Goal: Information Seeking & Learning: Learn about a topic

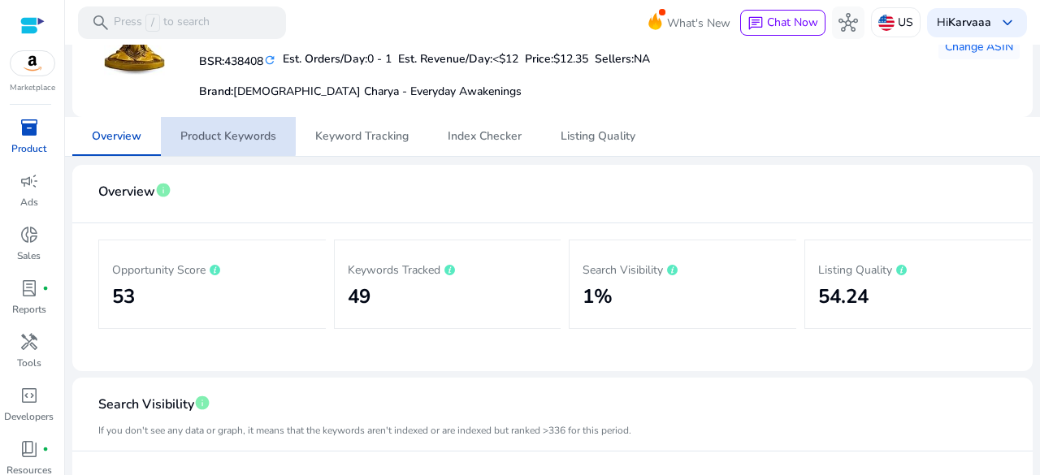
click at [225, 131] on span "Product Keywords" at bounding box center [228, 136] width 96 height 11
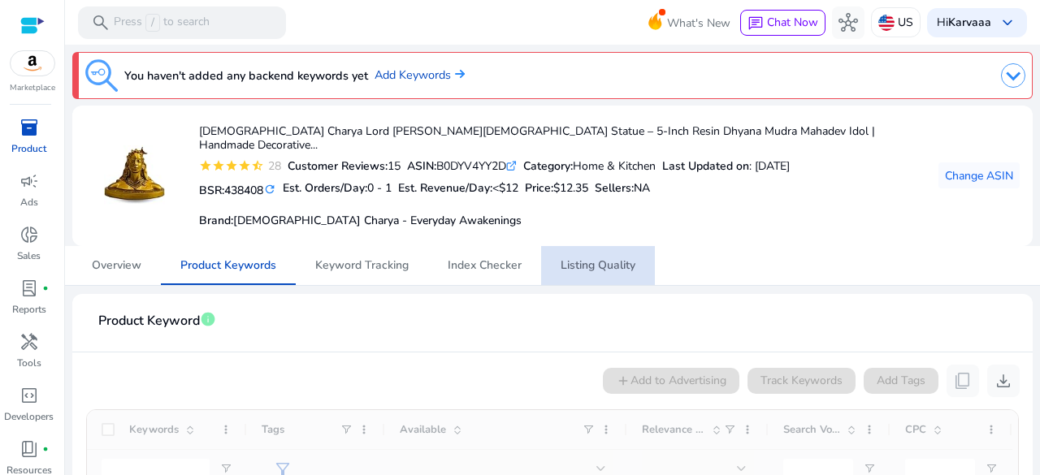
click at [561, 261] on span "Listing Quality" at bounding box center [598, 265] width 75 height 39
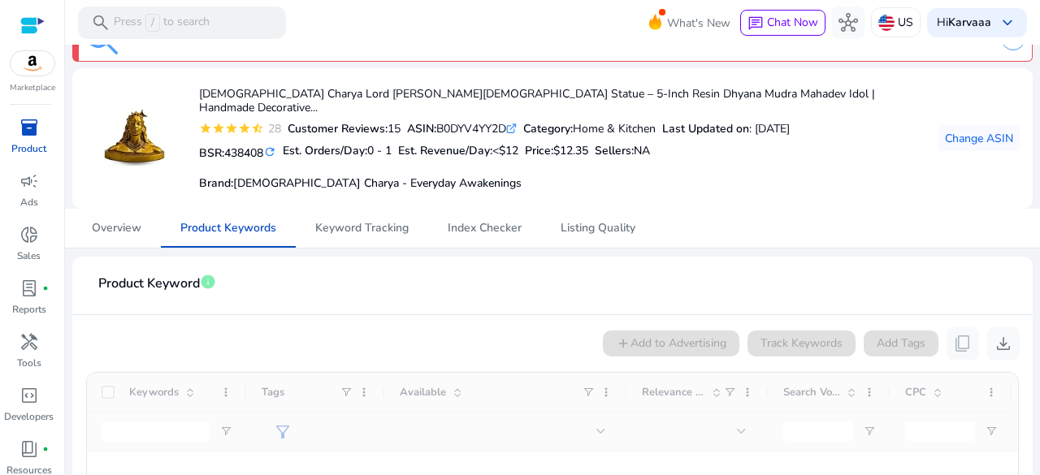
scroll to position [38, 0]
click at [570, 232] on div "You haven't added any backend keywords yet Add Keywords Vedic Charya Lord Adiyo…" at bounding box center [553, 375] width 962 height 736
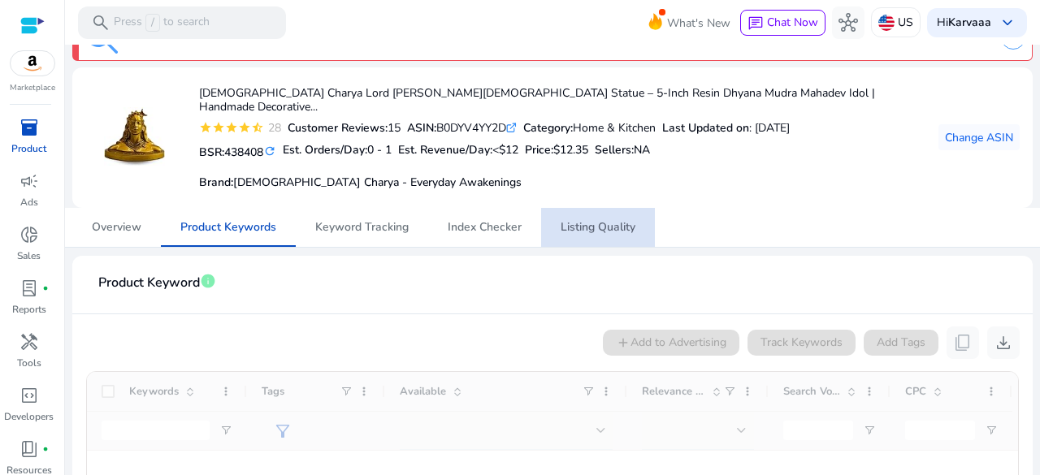
click at [582, 224] on span "Listing Quality" at bounding box center [598, 227] width 75 height 39
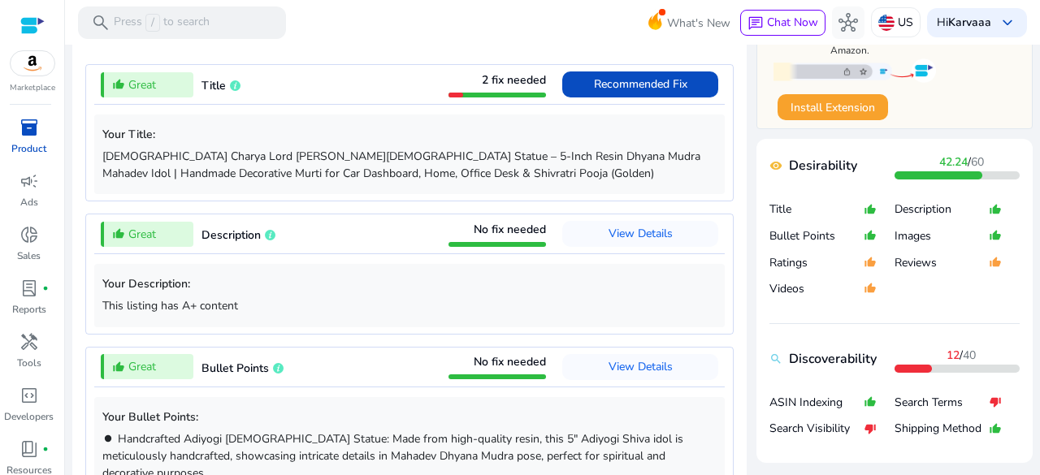
scroll to position [571, 0]
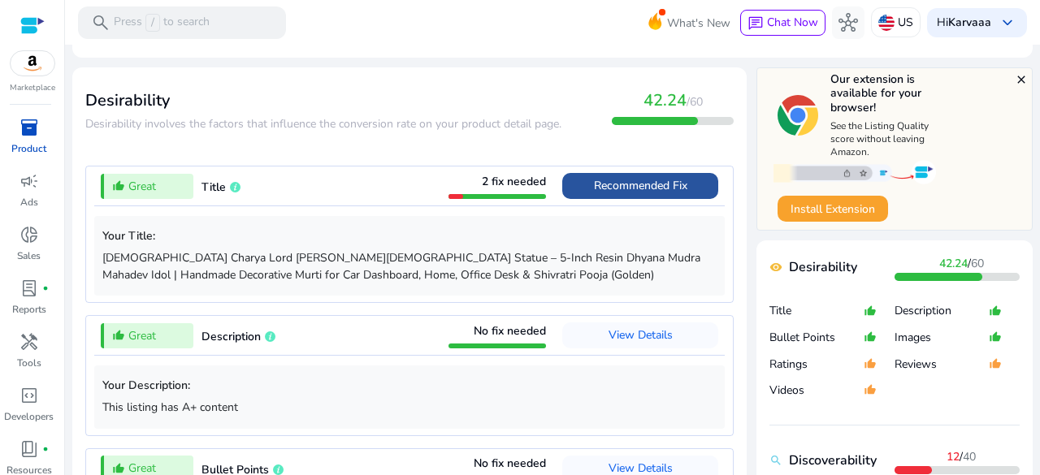
click at [682, 167] on span at bounding box center [640, 186] width 156 height 39
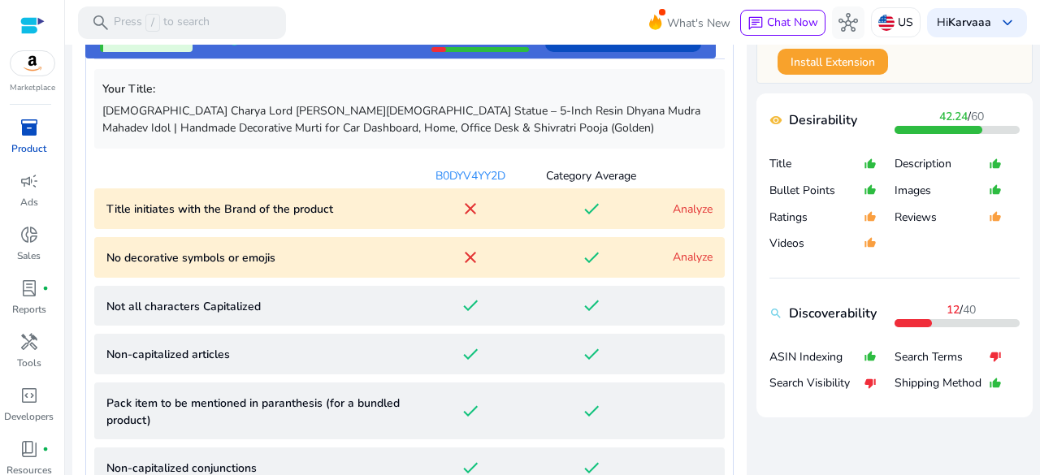
scroll to position [719, 0]
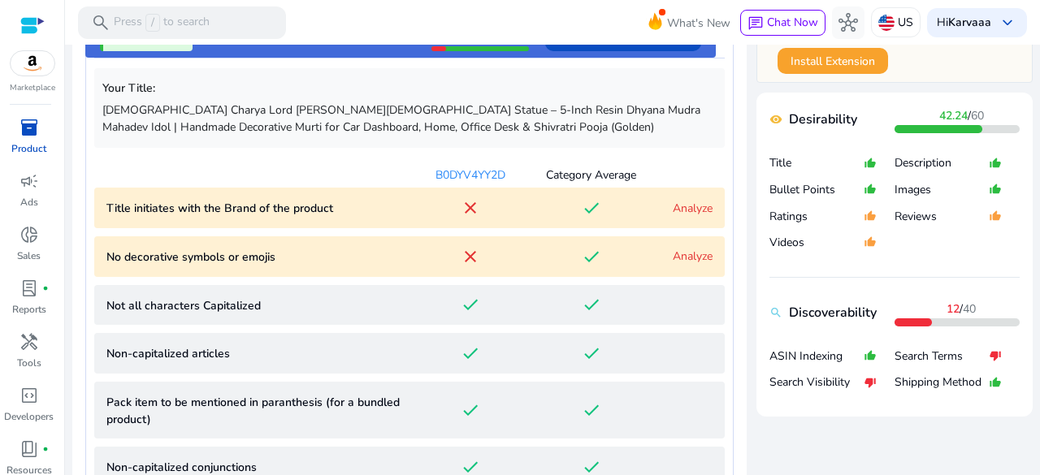
click at [692, 201] on link "Analyze" at bounding box center [693, 208] width 40 height 15
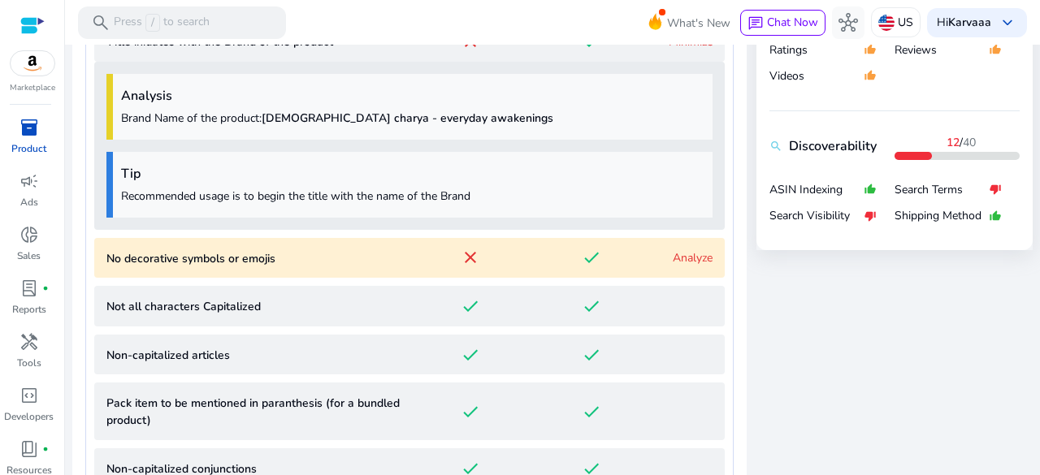
scroll to position [889, 0]
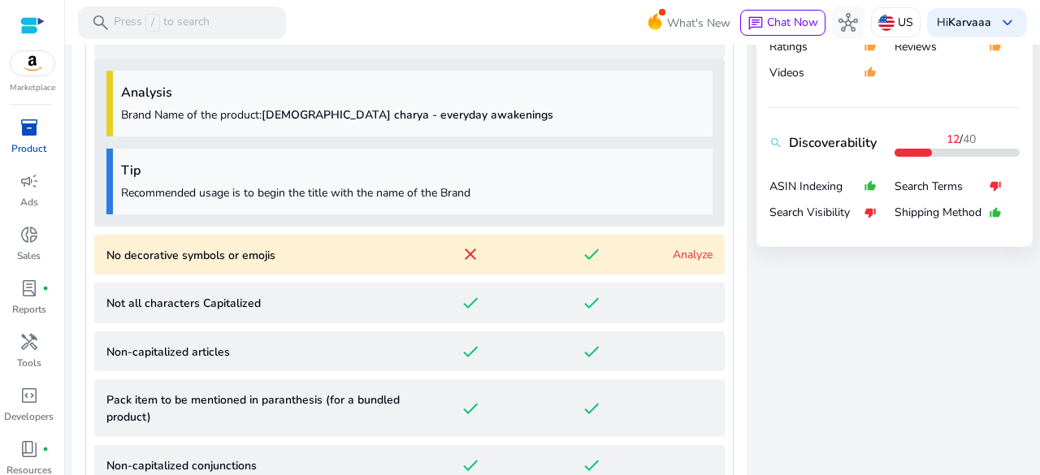
click at [684, 246] on div "Analyze" at bounding box center [682, 254] width 61 height 17
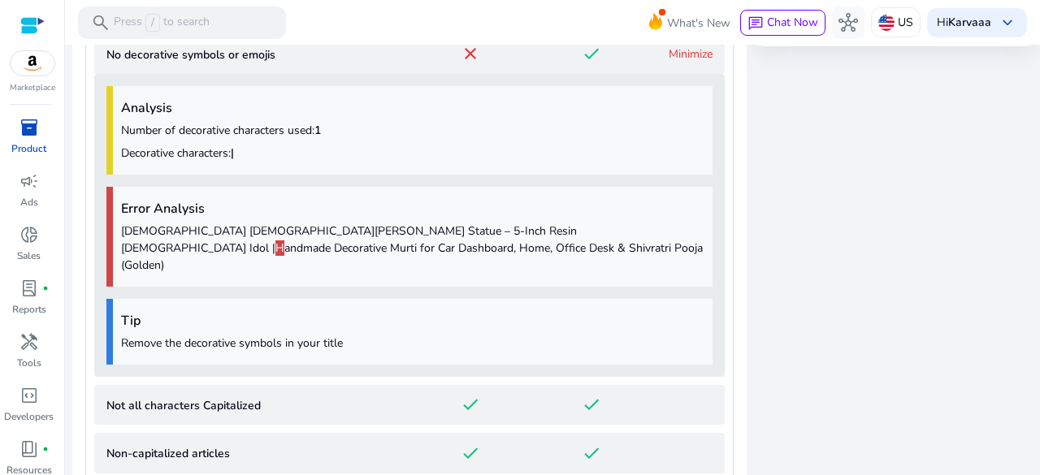
scroll to position [1089, 0]
click at [684, 244] on div "Error Analysis [DEMOGRAPHIC_DATA] Charya Lord [PERSON_NAME] Statue – 5-Inch Res…" at bounding box center [409, 238] width 606 height 100
click at [562, 224] on p "[DEMOGRAPHIC_DATA] Charya Lord [PERSON_NAME][DEMOGRAPHIC_DATA] Statue – 5-Inch …" at bounding box center [413, 249] width 584 height 51
click at [353, 202] on h4 "Error Analysis" at bounding box center [413, 209] width 584 height 15
drag, startPoint x: 241, startPoint y: 137, endPoint x: 232, endPoint y: 136, distance: 8.2
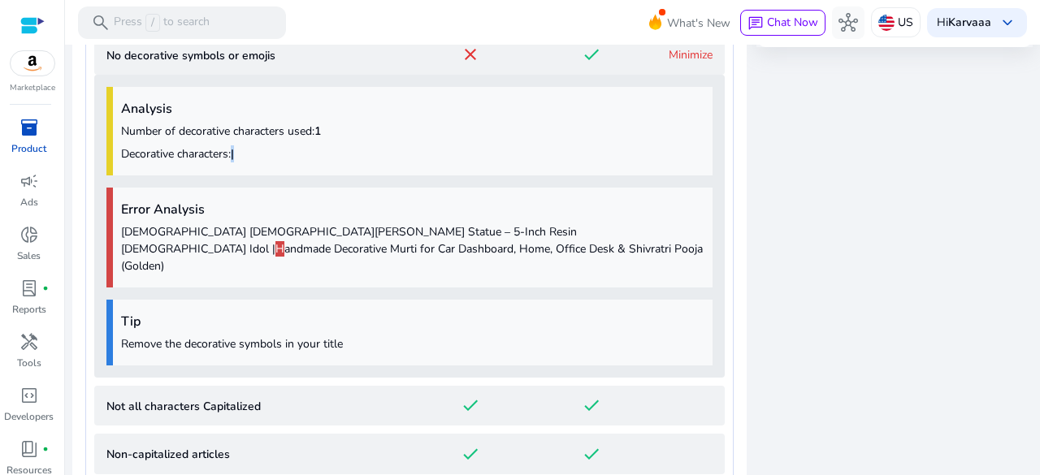
click at [232, 145] on p "Decorative characters: |" at bounding box center [413, 153] width 584 height 17
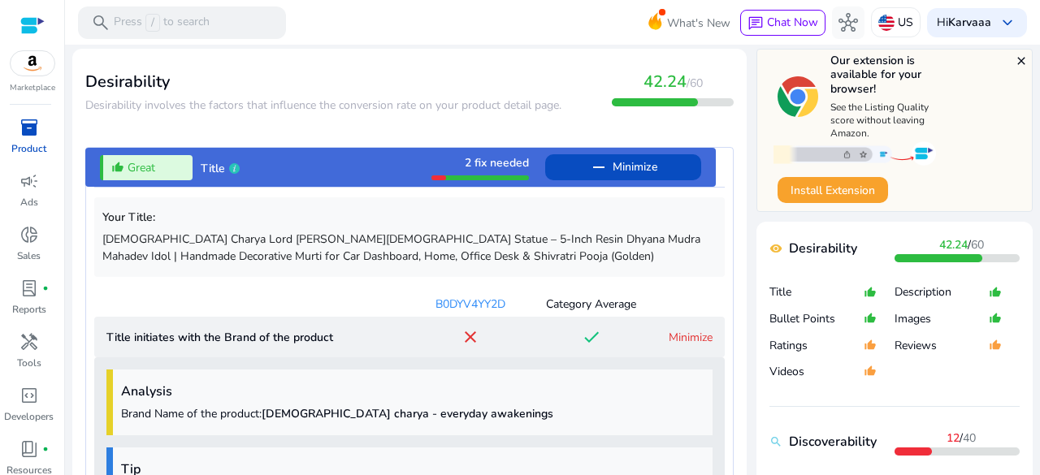
scroll to position [0, 0]
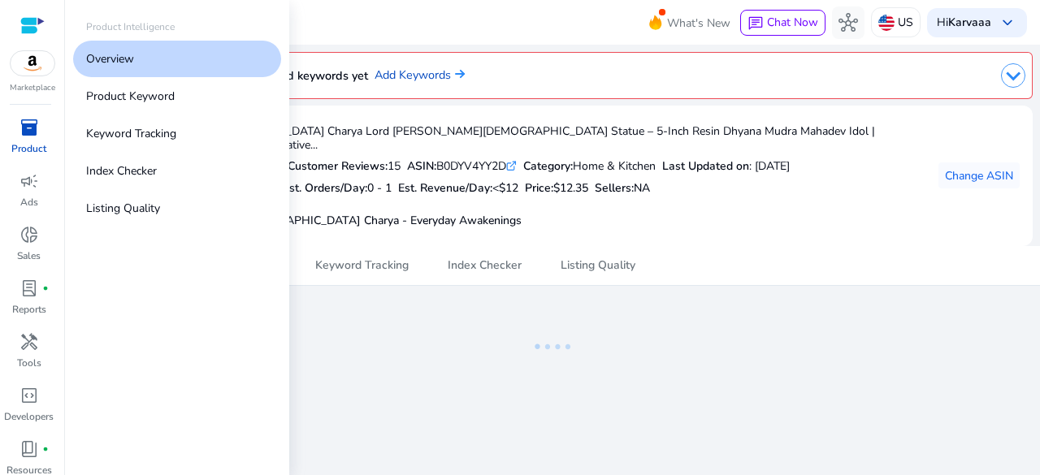
click at [39, 134] on div "inventory_2" at bounding box center [30, 128] width 46 height 26
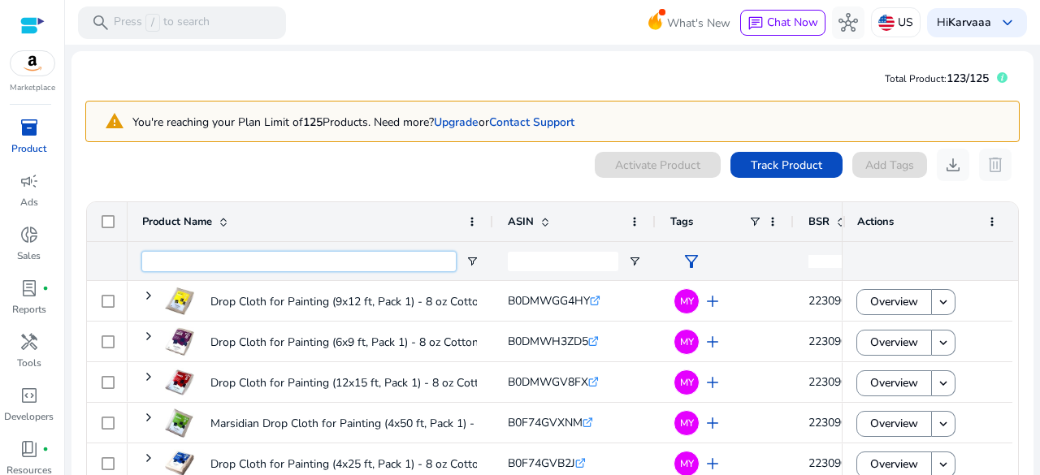
click at [206, 264] on input "Product Name Filter Input" at bounding box center [299, 262] width 314 height 20
type input "*******"
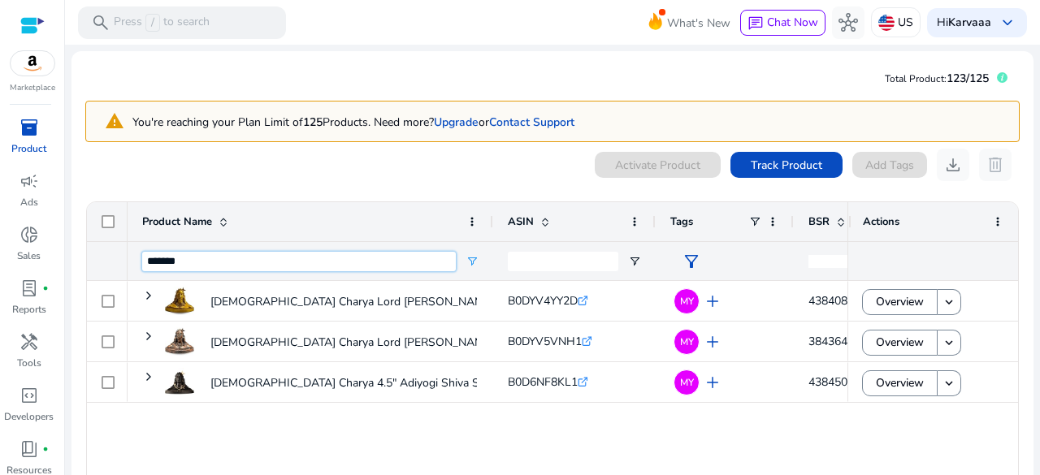
scroll to position [46, 0]
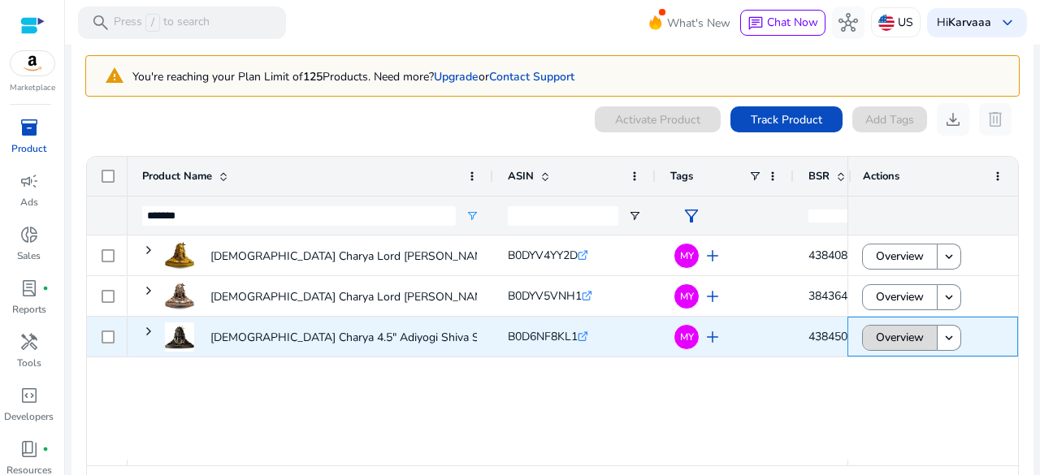
click at [892, 331] on span "Overview" at bounding box center [900, 337] width 48 height 33
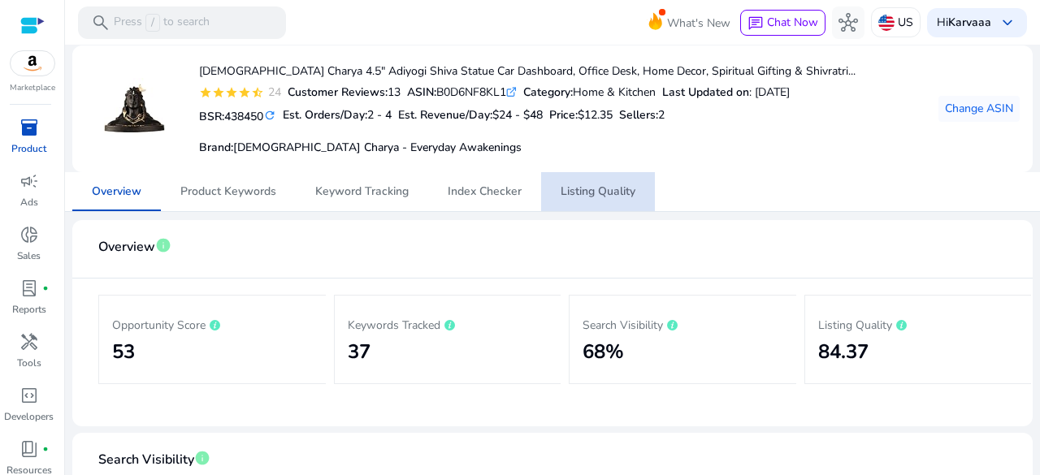
click at [562, 187] on span "Listing Quality" at bounding box center [598, 191] width 75 height 11
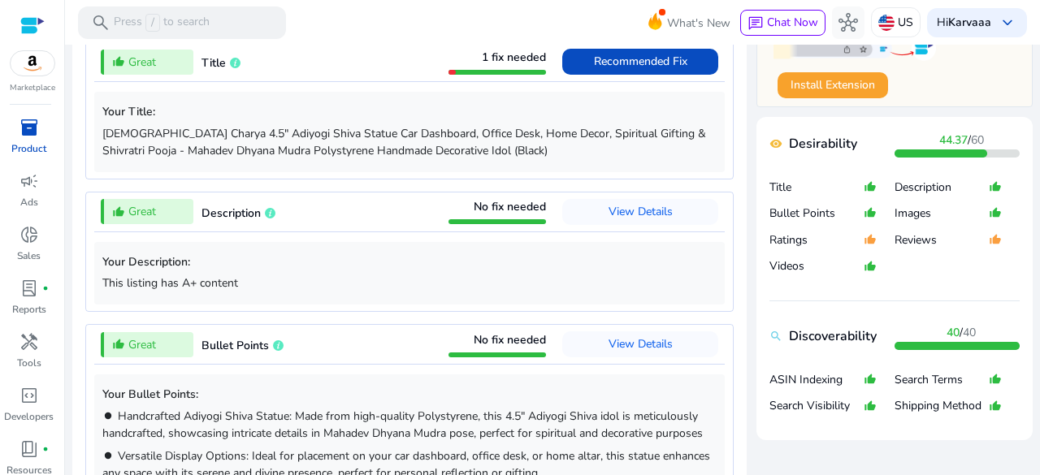
scroll to position [489, 0]
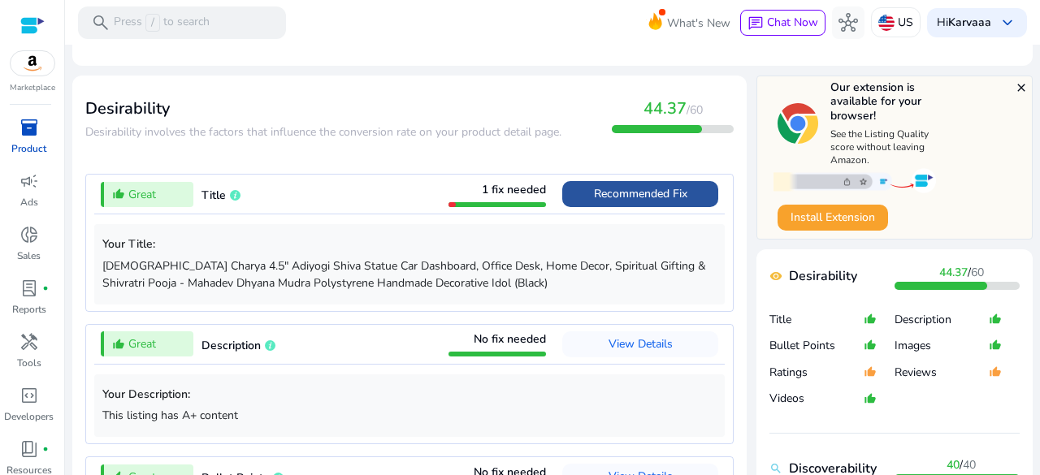
click at [607, 189] on span "Recommended Fix" at bounding box center [640, 193] width 93 height 15
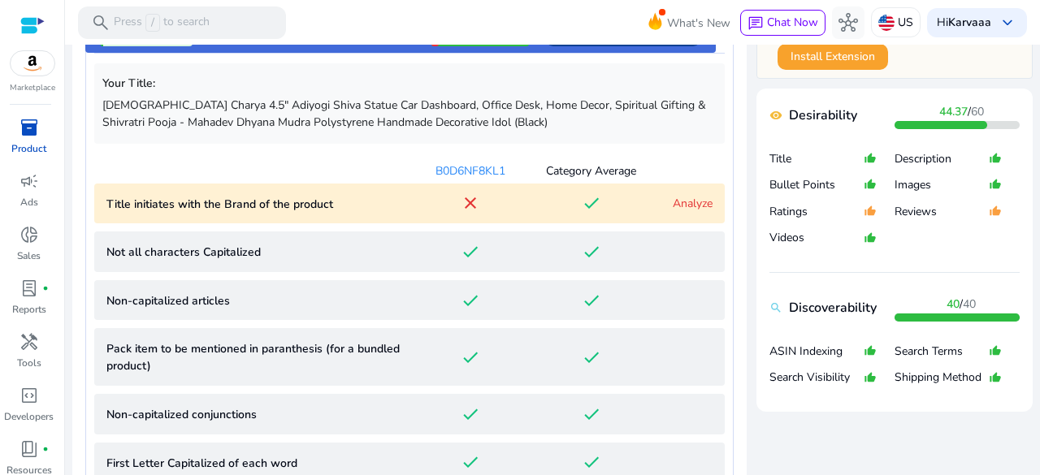
scroll to position [660, 0]
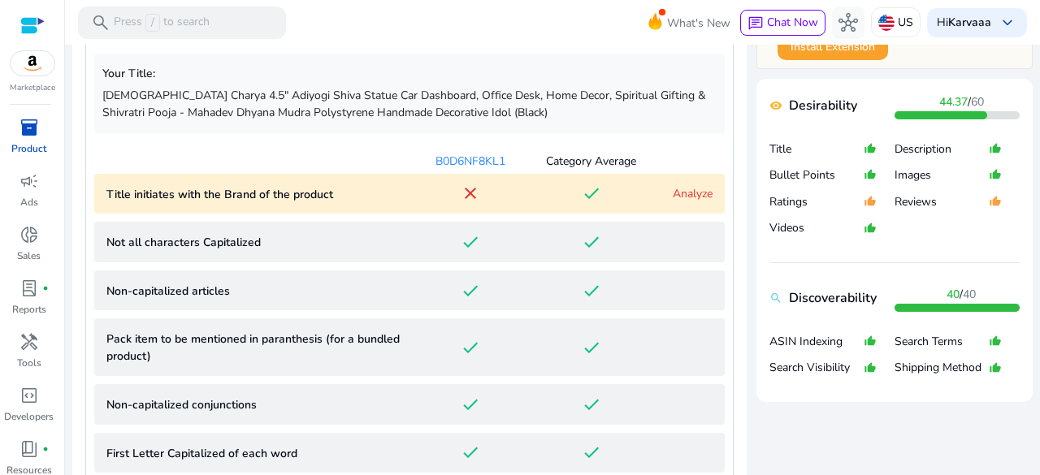
click at [674, 195] on link "Analyze" at bounding box center [693, 193] width 40 height 15
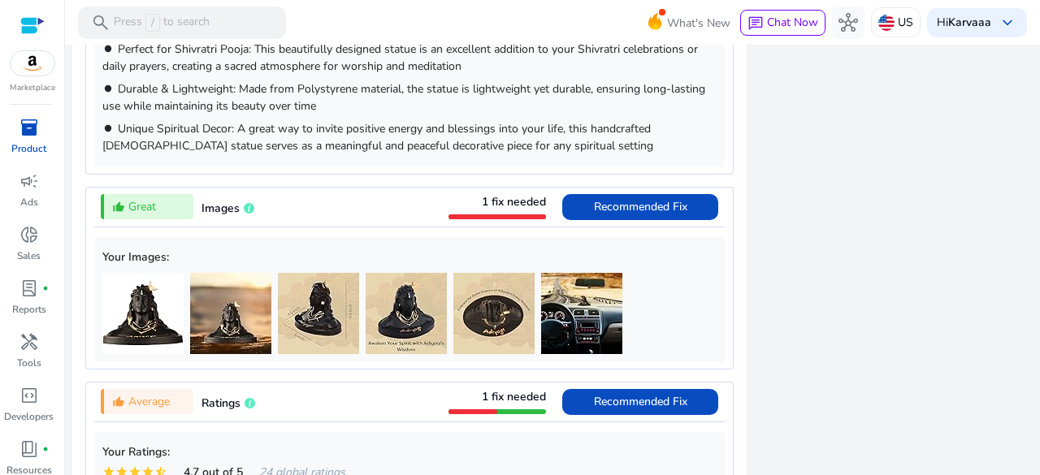
scroll to position [1920, 0]
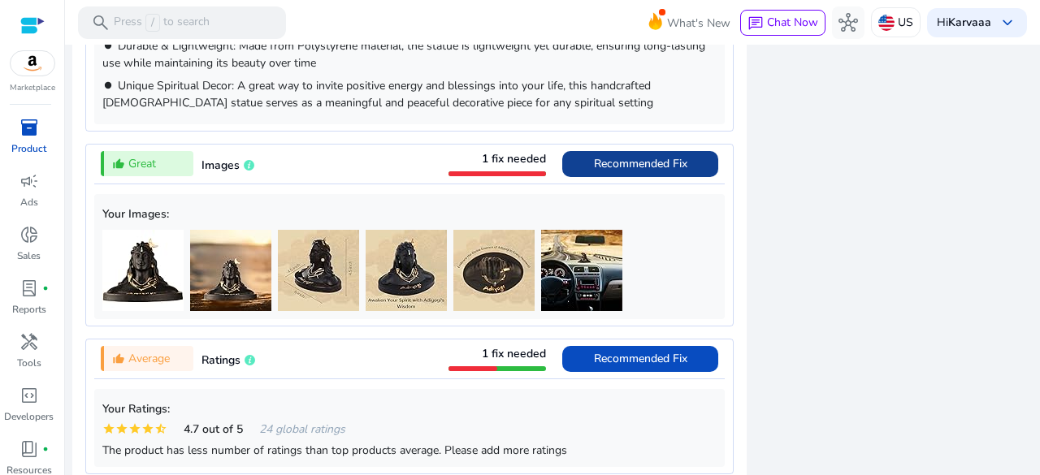
click at [634, 161] on span "Recommended Fix" at bounding box center [640, 163] width 93 height 15
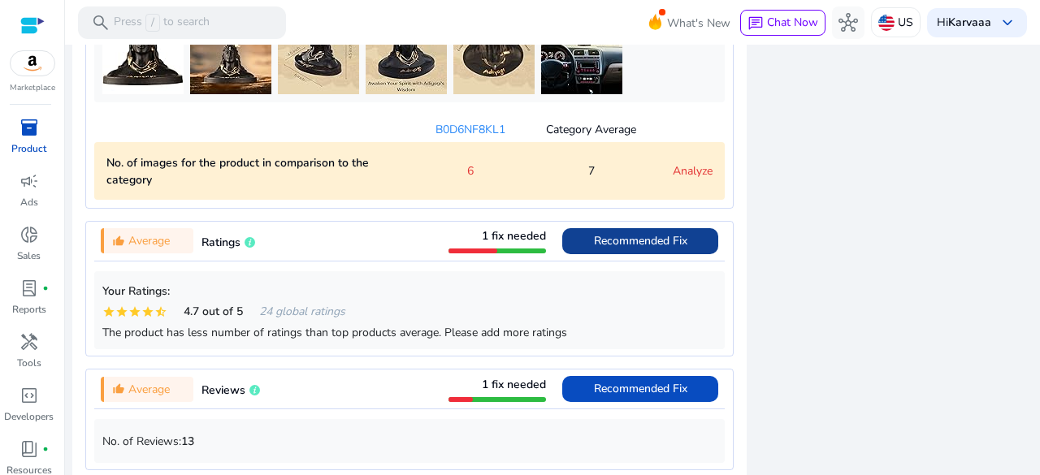
scroll to position [1329, 0]
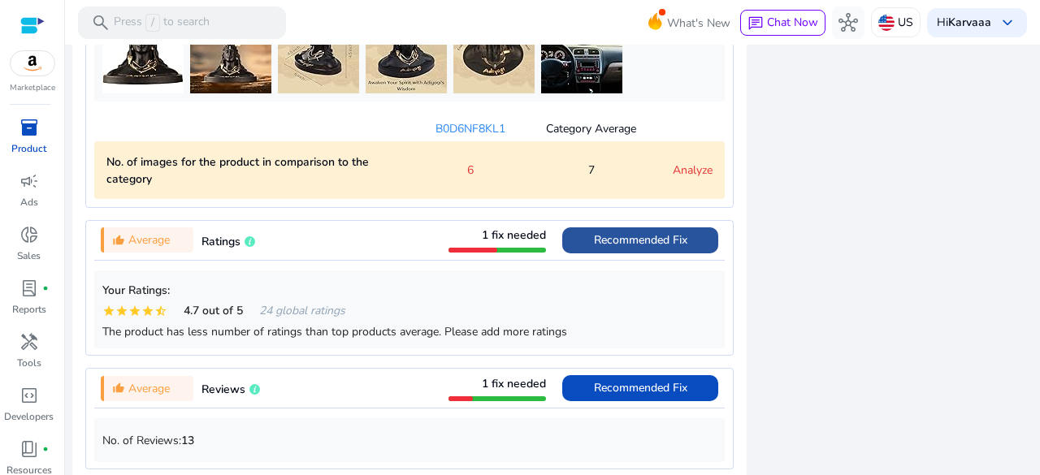
click at [614, 245] on span "Recommended Fix" at bounding box center [640, 239] width 93 height 15
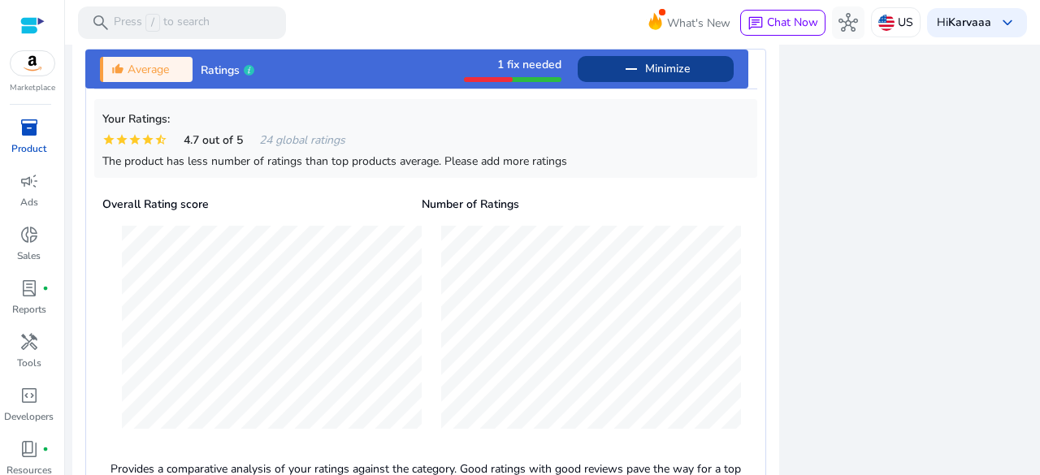
scroll to position [1346, 0]
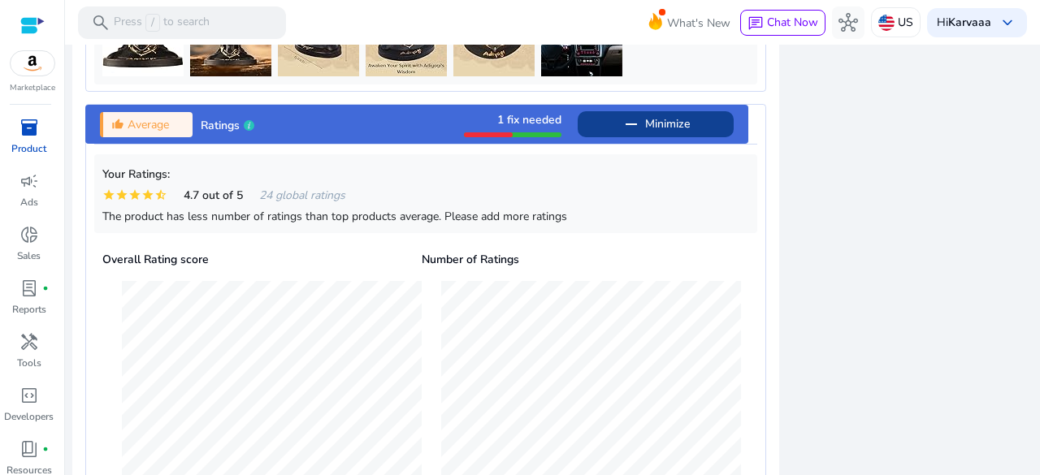
click at [534, 115] on span "1 fix needed" at bounding box center [529, 119] width 64 height 15
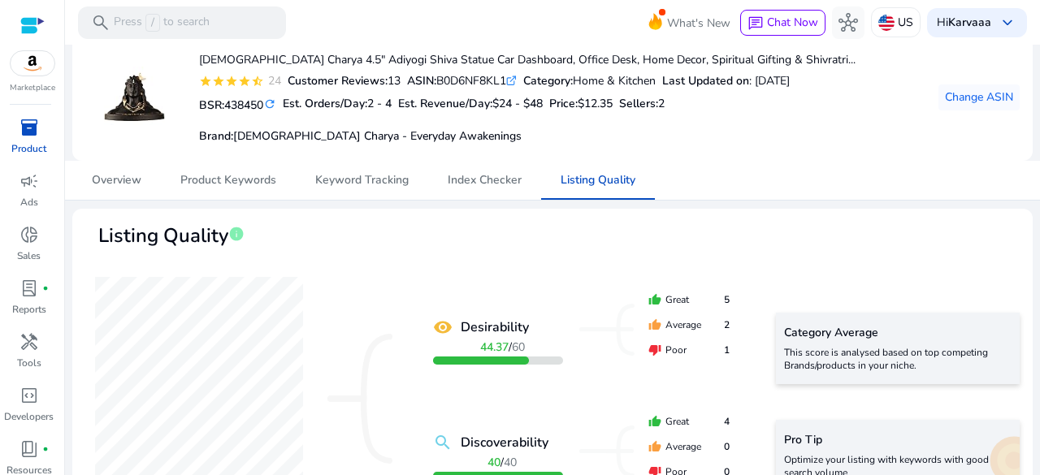
scroll to position [0, 0]
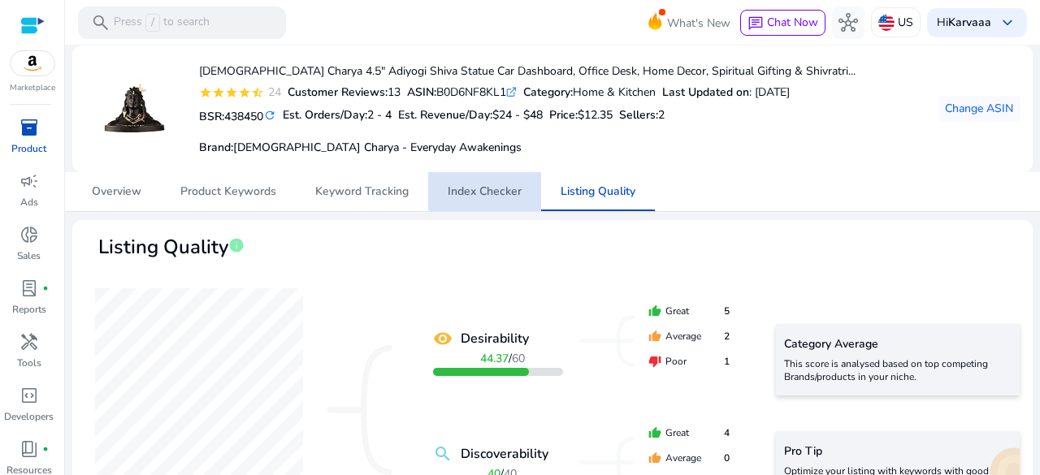
click at [468, 203] on span "Index Checker" at bounding box center [485, 191] width 74 height 39
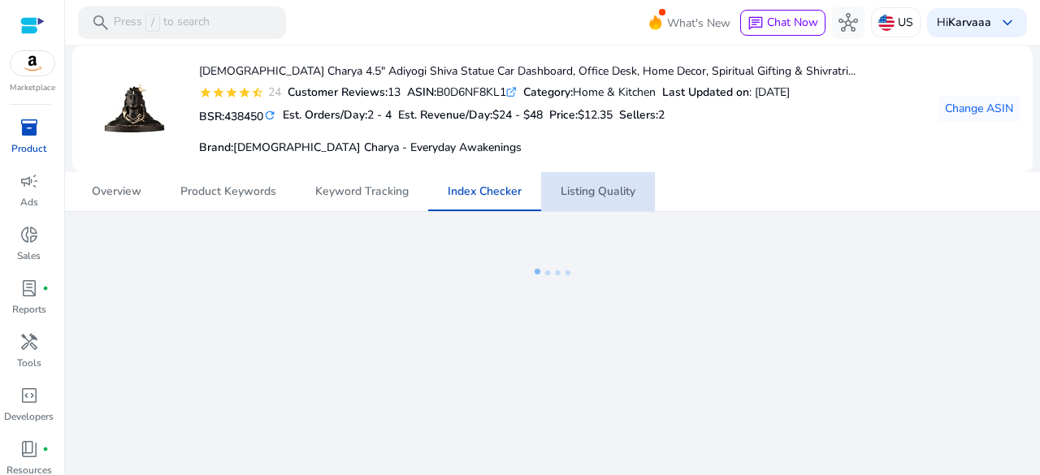
click at [572, 191] on span "Listing Quality" at bounding box center [598, 191] width 75 height 11
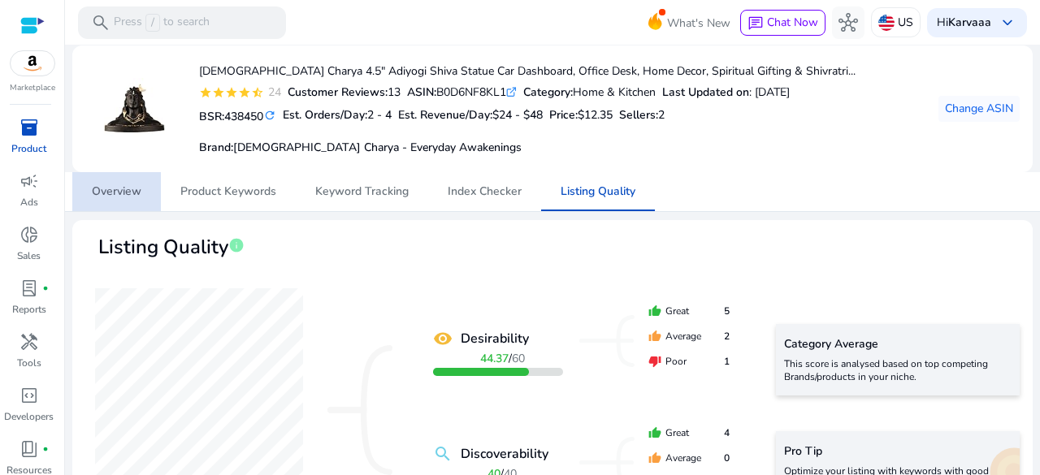
click at [114, 186] on span "Overview" at bounding box center [117, 191] width 50 height 11
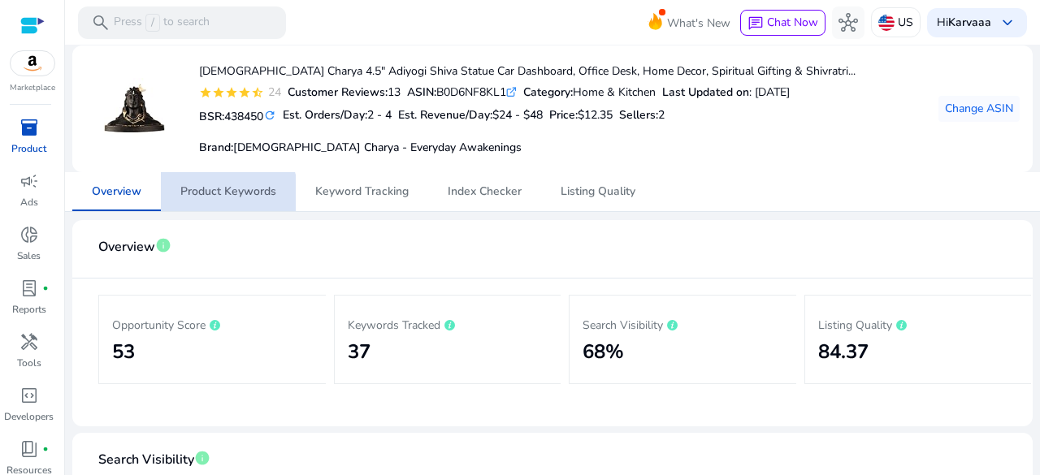
click at [211, 201] on span "Product Keywords" at bounding box center [228, 191] width 96 height 39
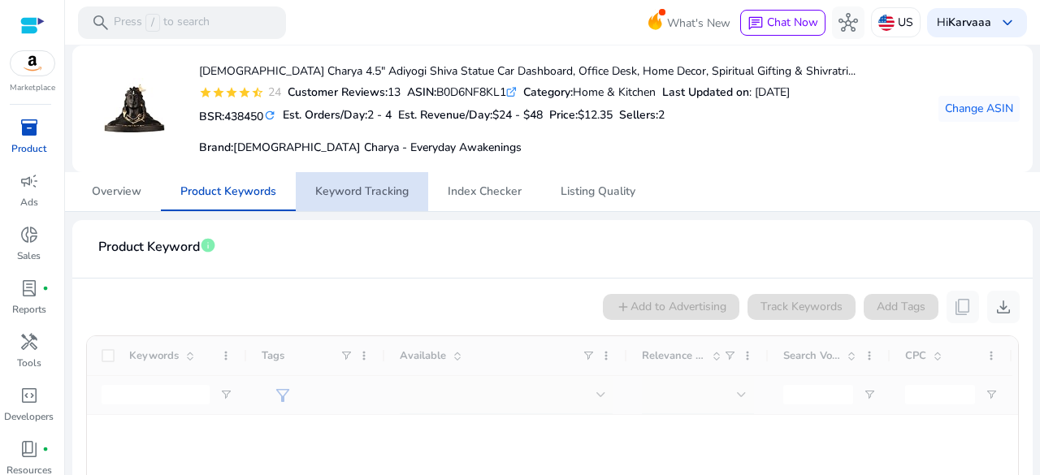
click at [366, 199] on span "Keyword Tracking" at bounding box center [361, 191] width 93 height 39
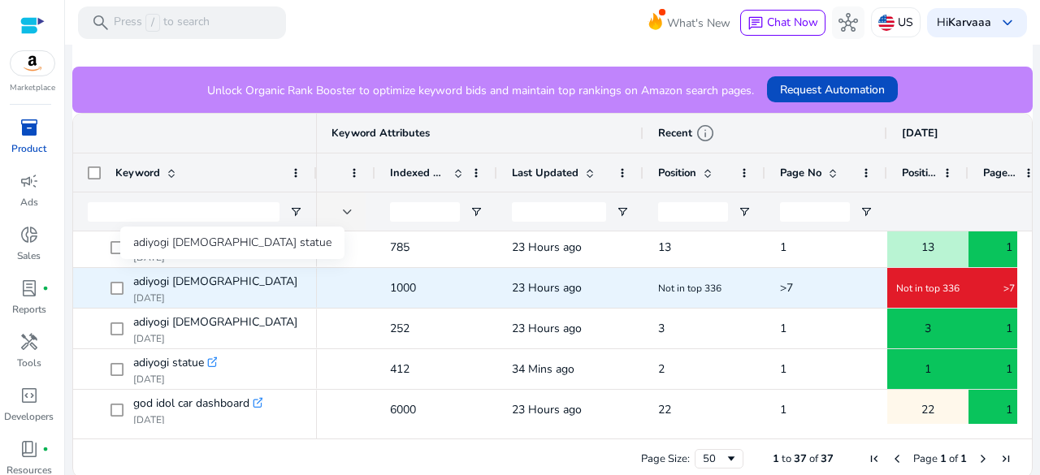
click at [202, 276] on span "adiyogi [DEMOGRAPHIC_DATA] statue" at bounding box center [232, 282] width 199 height 23
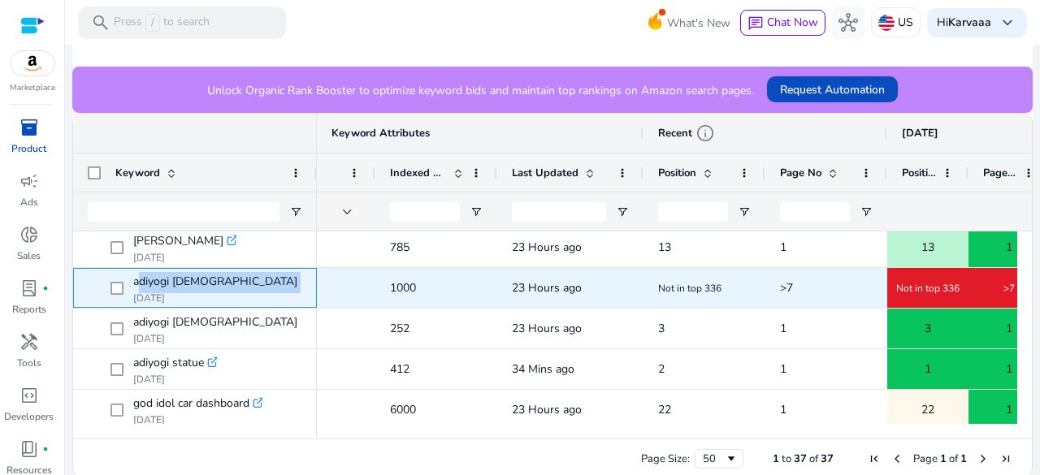
click at [202, 276] on span "adiyogi [DEMOGRAPHIC_DATA] statue" at bounding box center [232, 282] width 199 height 23
copy div "adiyogi shiva statue .st0{fill:#2c8af8}"
